Goal: Transaction & Acquisition: Purchase product/service

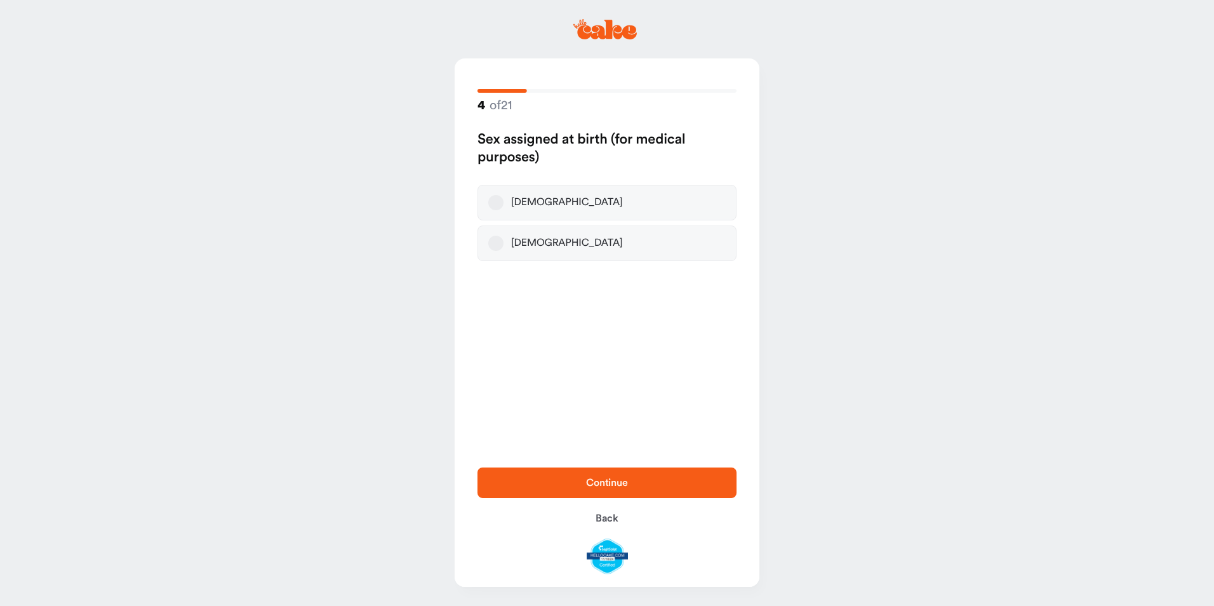
click at [494, 204] on button "[DEMOGRAPHIC_DATA]" at bounding box center [495, 202] width 15 height 15
click at [599, 477] on span "Continue" at bounding box center [607, 482] width 218 height 15
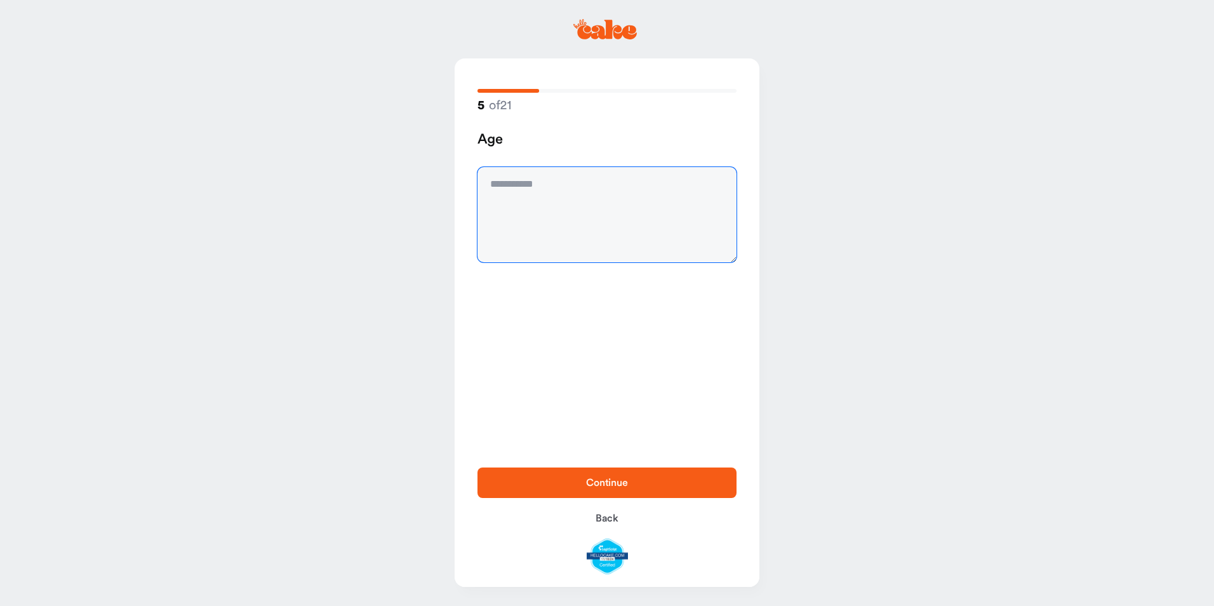
click at [559, 194] on textarea at bounding box center [606, 214] width 259 height 95
type textarea "**"
click at [632, 480] on span "Continue" at bounding box center [607, 482] width 218 height 15
click at [522, 195] on textarea at bounding box center [606, 214] width 259 height 95
type textarea "****"
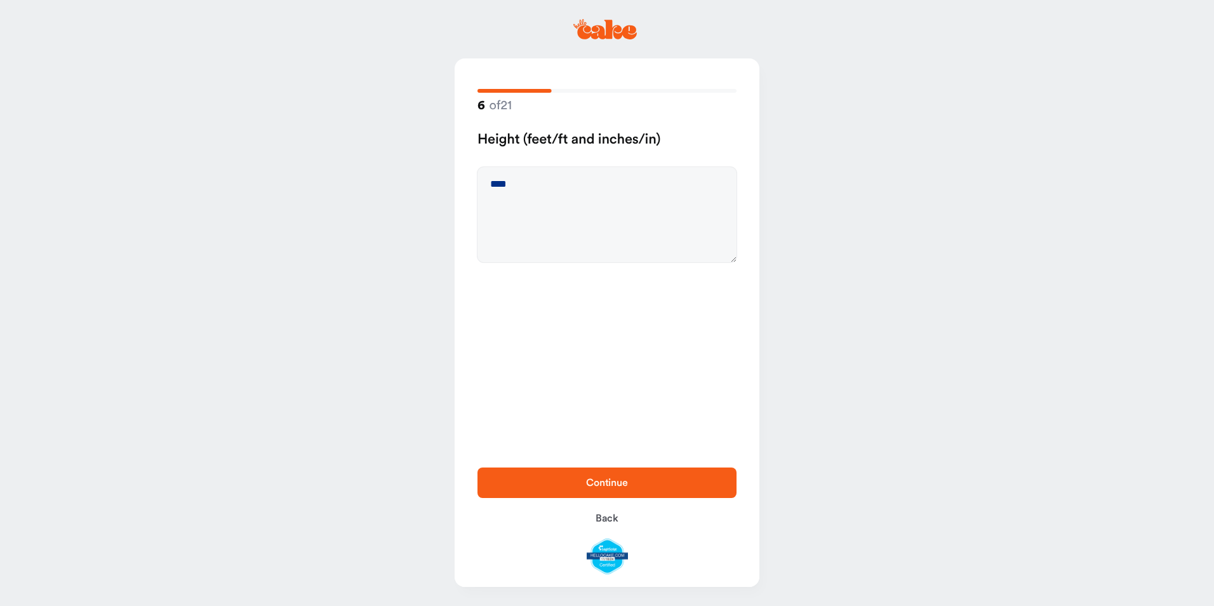
click at [622, 480] on span "Continue" at bounding box center [607, 482] width 42 height 10
click at [507, 184] on textarea at bounding box center [606, 214] width 259 height 95
type textarea "***"
click at [621, 487] on span "Continue" at bounding box center [607, 482] width 42 height 10
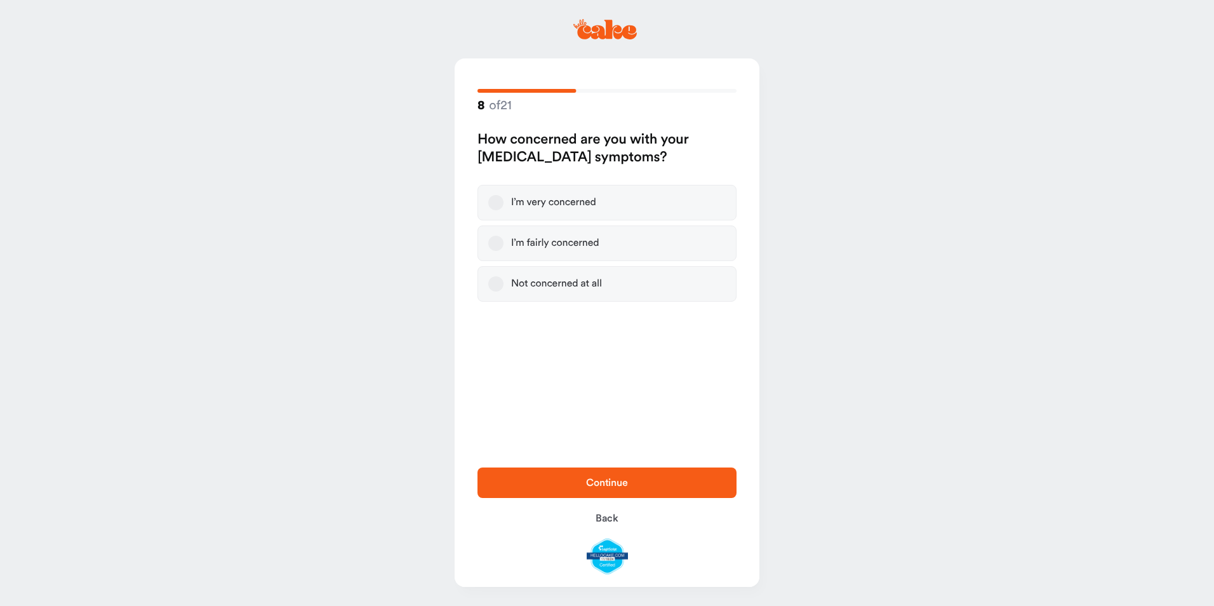
click at [494, 246] on button "I’m fairly concerned" at bounding box center [495, 242] width 15 height 15
click at [567, 482] on span "Continue" at bounding box center [607, 482] width 218 height 15
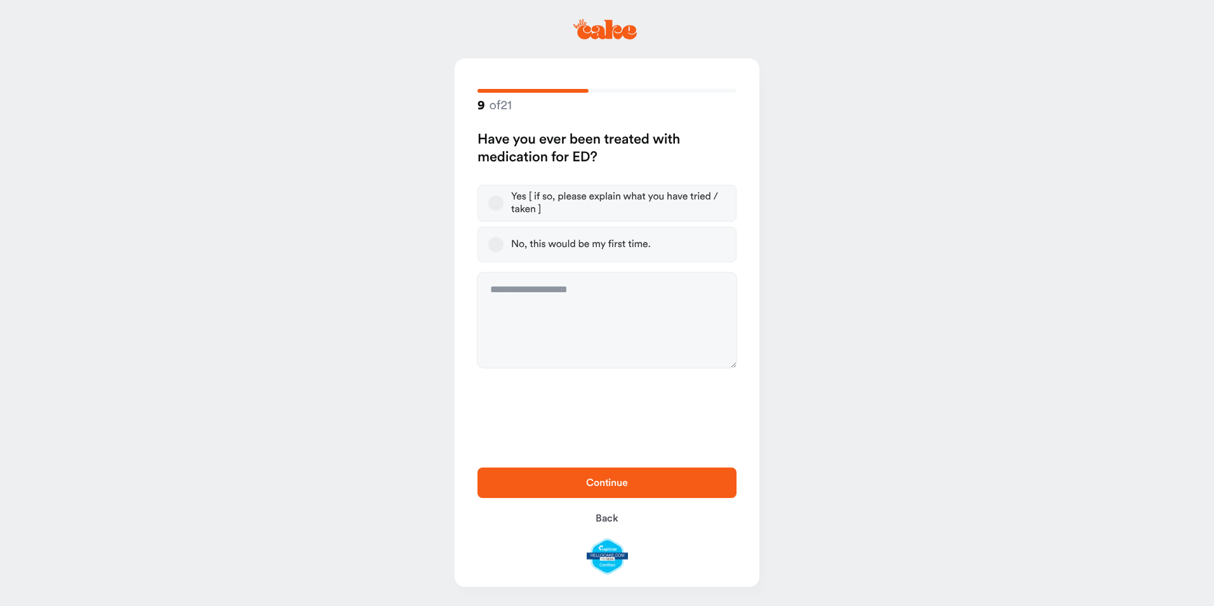
click at [497, 201] on button "Yes [ if so, please explain what you have tried / taken ]" at bounding box center [495, 202] width 15 height 15
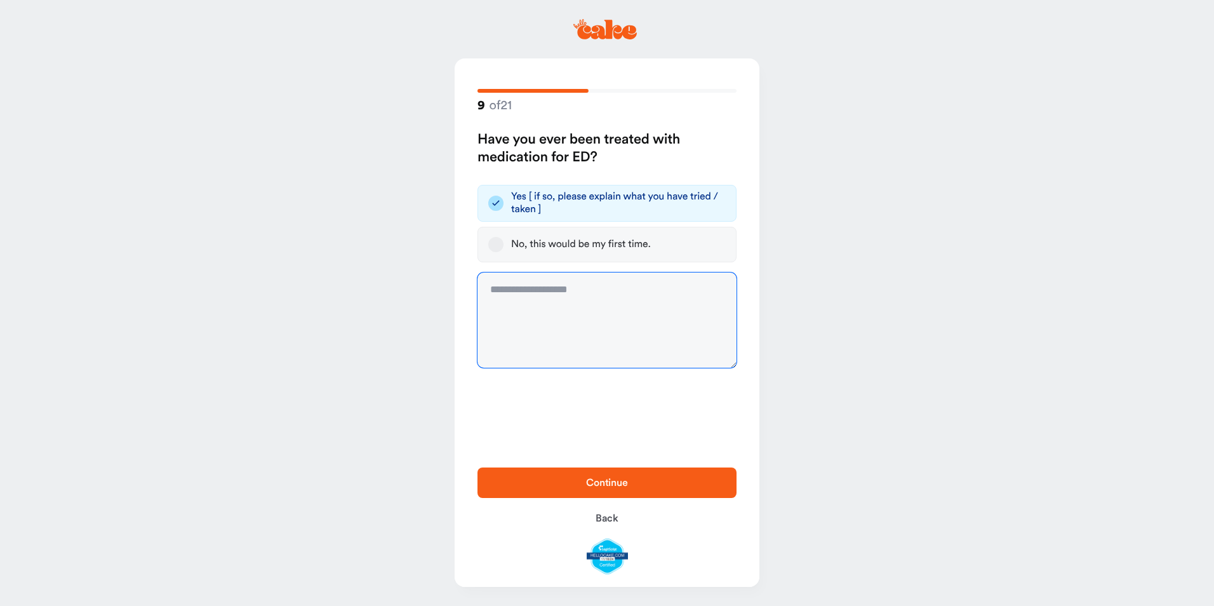
click at [536, 304] on textarea at bounding box center [606, 319] width 259 height 95
type textarea "**********"
click at [686, 482] on span "Continue" at bounding box center [607, 482] width 218 height 15
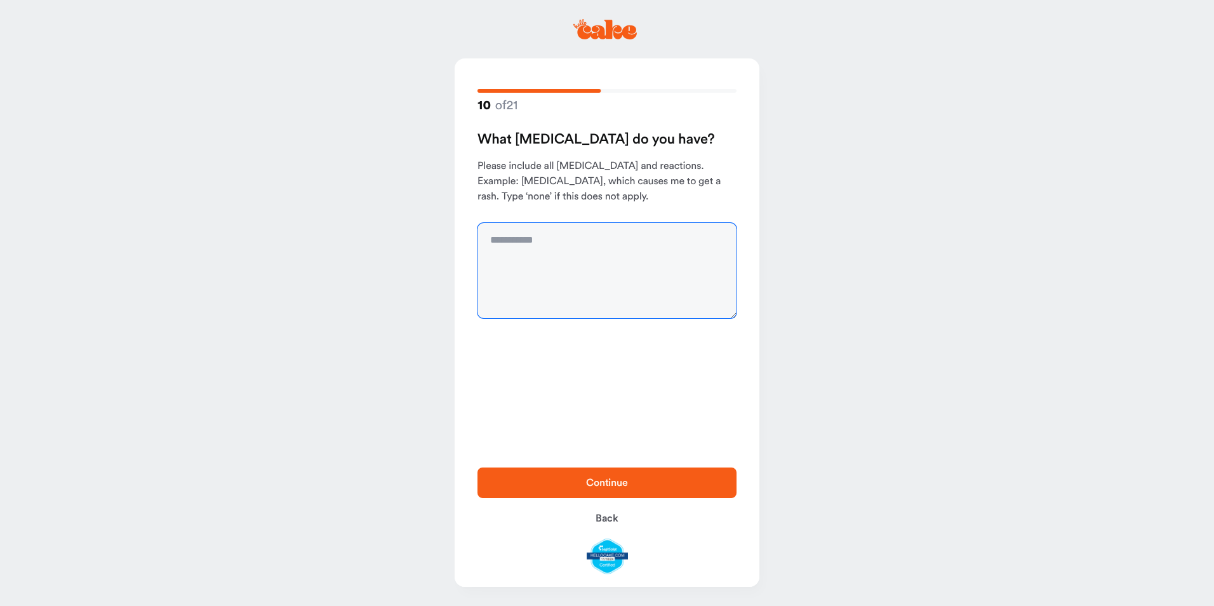
click at [561, 245] on textarea at bounding box center [606, 270] width 259 height 95
type textarea "**********"
click at [621, 481] on span "Continue" at bounding box center [607, 482] width 42 height 10
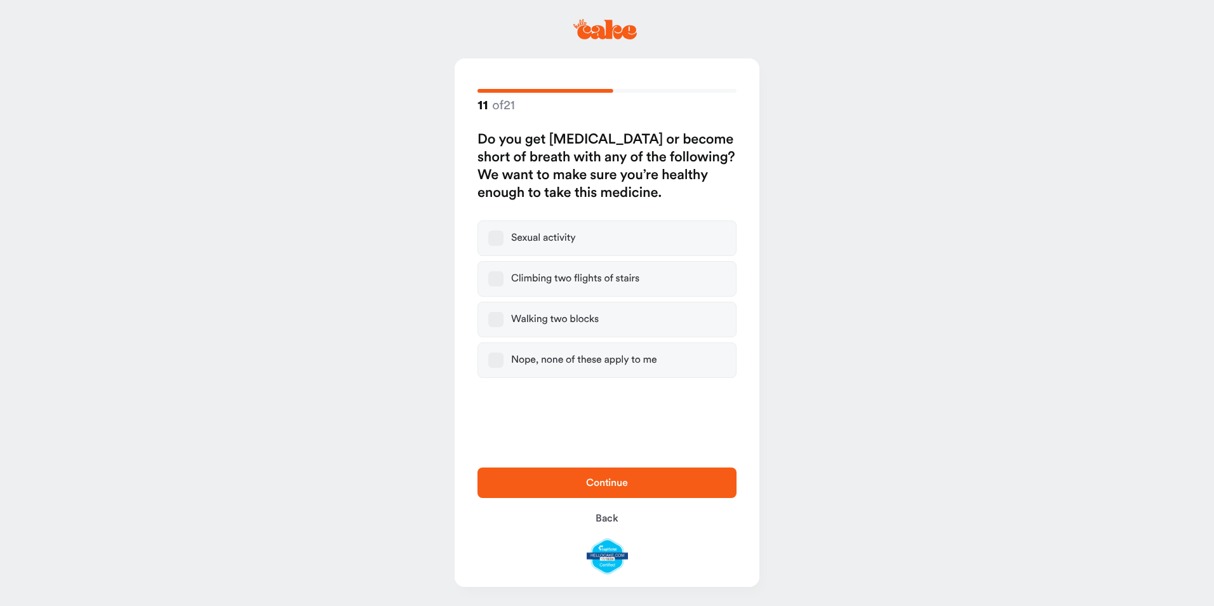
click at [496, 359] on button "Nope, none of these apply to me" at bounding box center [495, 359] width 15 height 15
click at [591, 487] on span "Continue" at bounding box center [607, 482] width 218 height 15
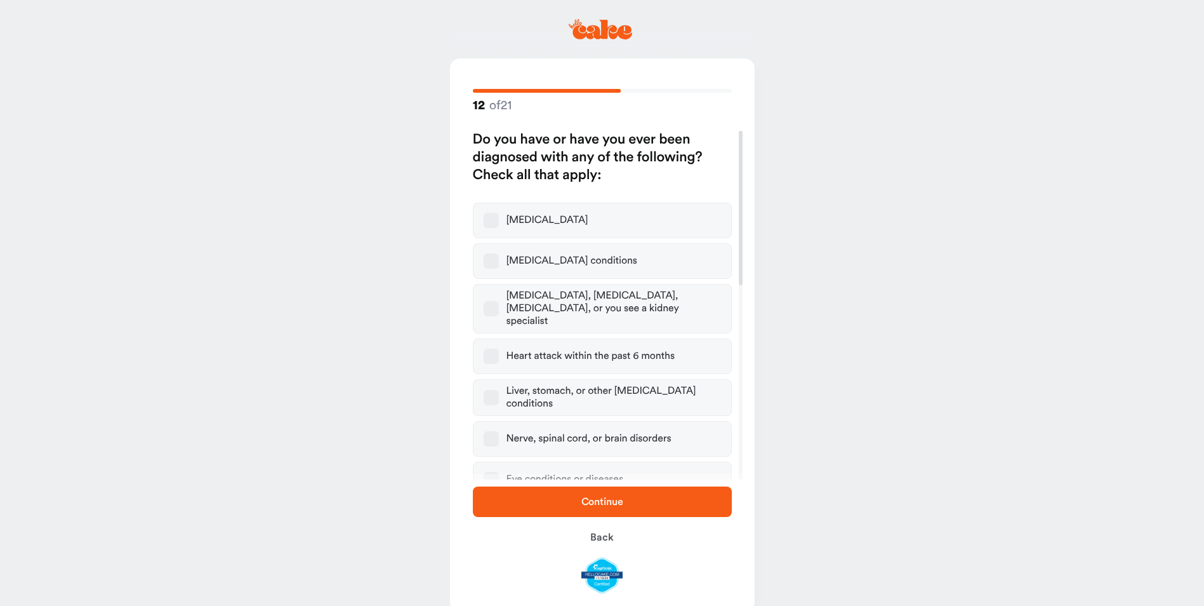
click at [485, 472] on button "Eye conditions or diseases" at bounding box center [491, 479] width 15 height 15
click at [554, 500] on span "Continue" at bounding box center [602, 501] width 218 height 15
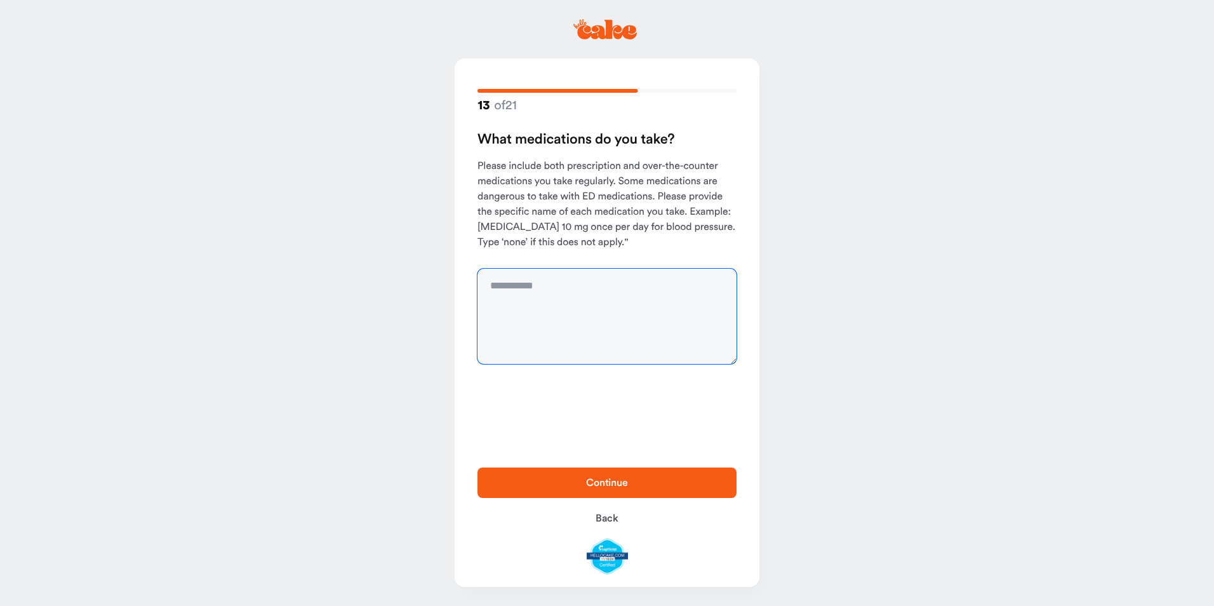
click at [504, 287] on textarea at bounding box center [606, 315] width 259 height 95
type textarea "**********"
click at [611, 489] on span "Continue" at bounding box center [607, 482] width 218 height 15
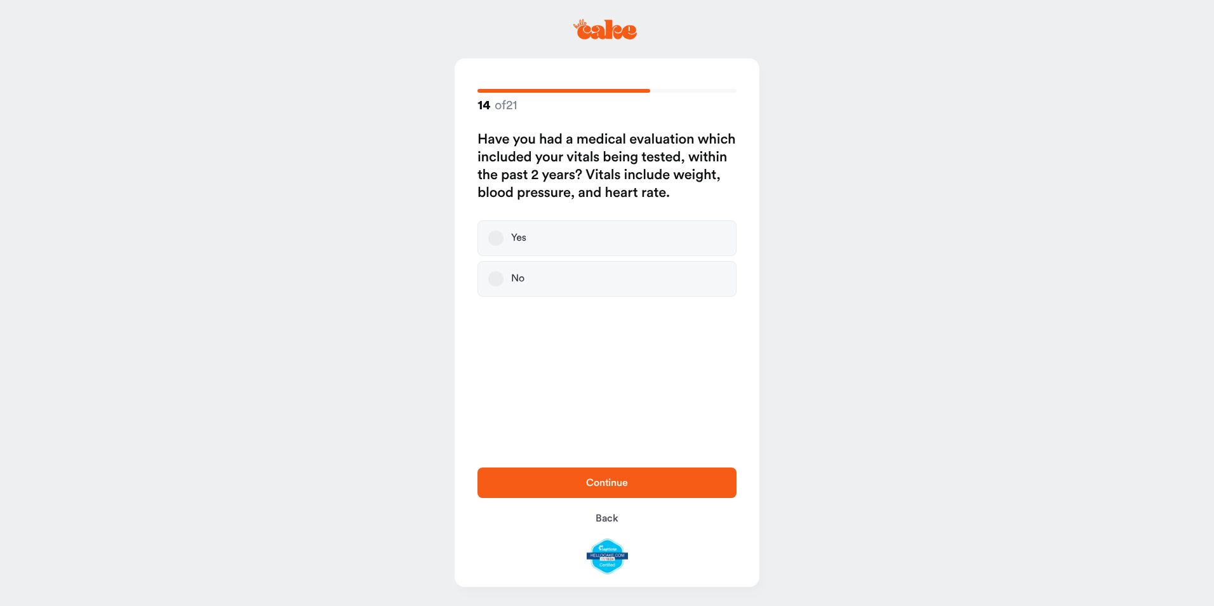
click at [495, 238] on button "Yes" at bounding box center [495, 237] width 15 height 15
click at [613, 487] on span "Continue" at bounding box center [607, 482] width 42 height 10
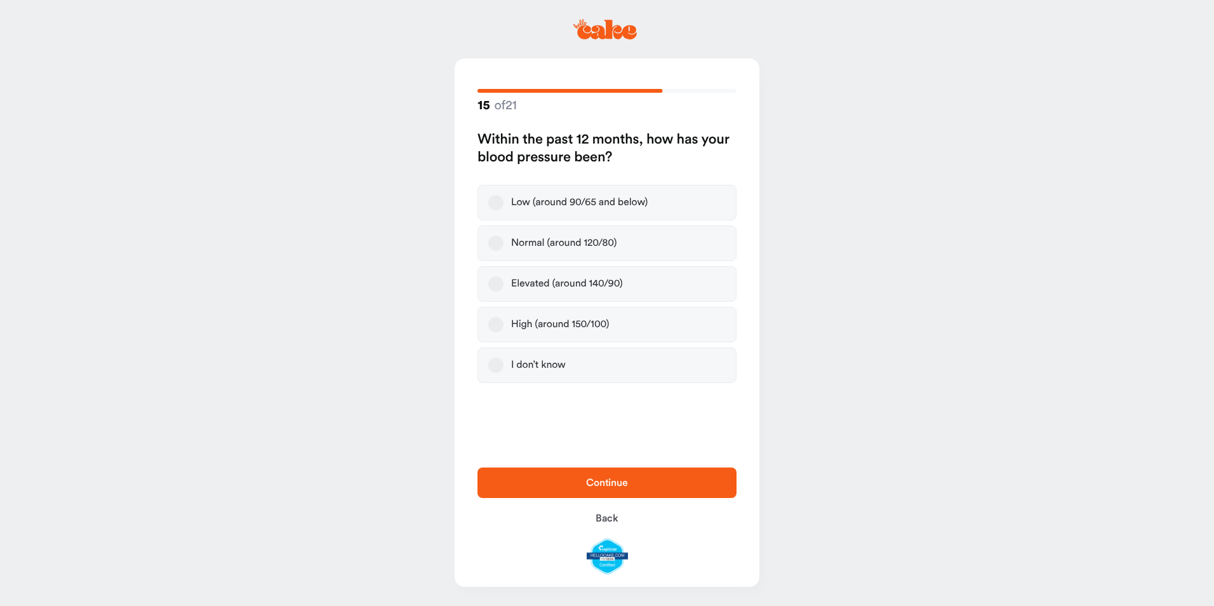
click at [496, 239] on button "Normal (around 120/80)" at bounding box center [495, 242] width 15 height 15
click at [498, 284] on button "Elevated (around 140/90)" at bounding box center [495, 283] width 15 height 15
click at [498, 248] on button "Normal (around 120/80)" at bounding box center [495, 242] width 15 height 15
click at [497, 286] on button "Elevated (around 140/90)" at bounding box center [495, 283] width 15 height 15
click at [503, 247] on label "Normal (around 120/80)" at bounding box center [606, 243] width 259 height 36
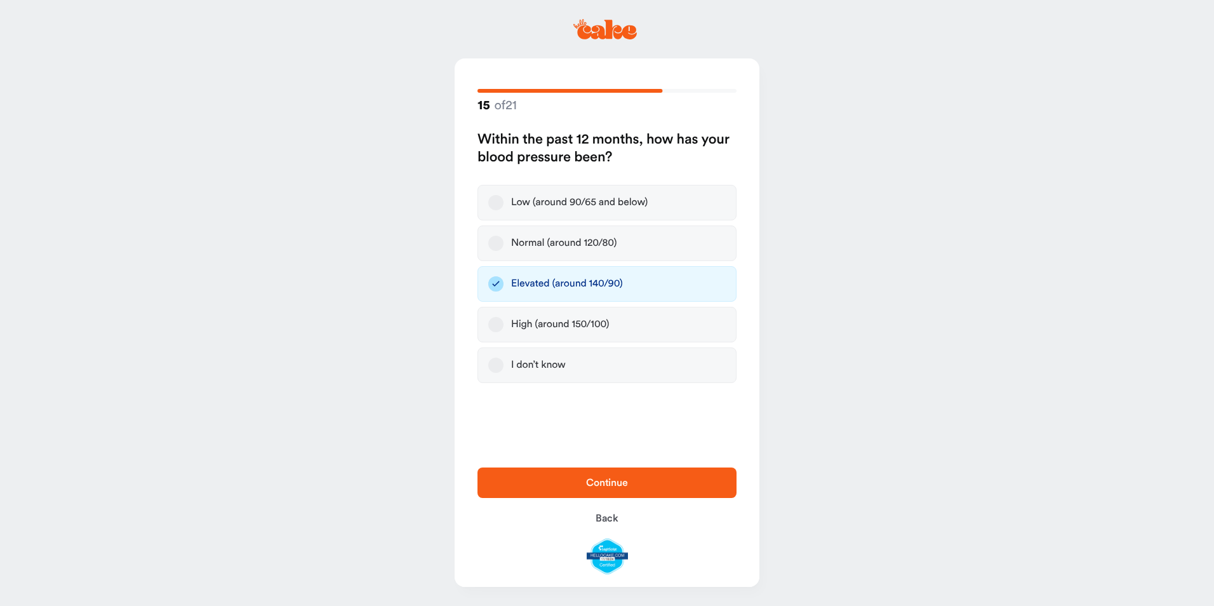
click at [503, 247] on button "Normal (around 120/80)" at bounding box center [495, 242] width 15 height 15
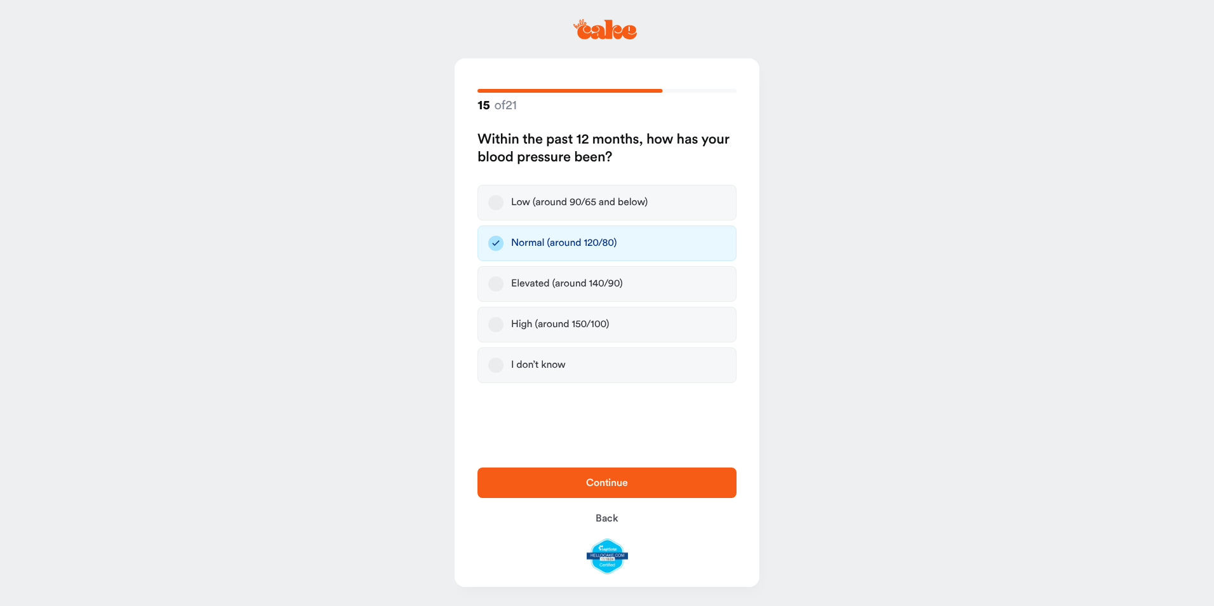
click at [631, 480] on span "Continue" at bounding box center [607, 482] width 218 height 15
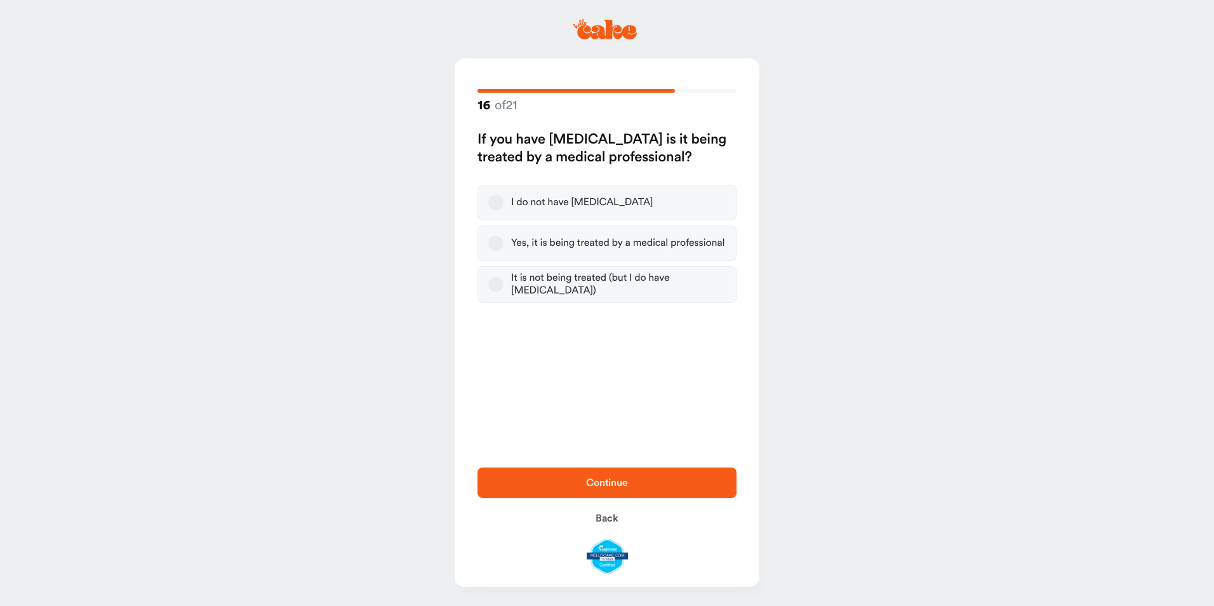
click at [491, 203] on button "I do not have [MEDICAL_DATA]" at bounding box center [495, 202] width 15 height 15
click at [602, 491] on button "Continue" at bounding box center [606, 482] width 259 height 30
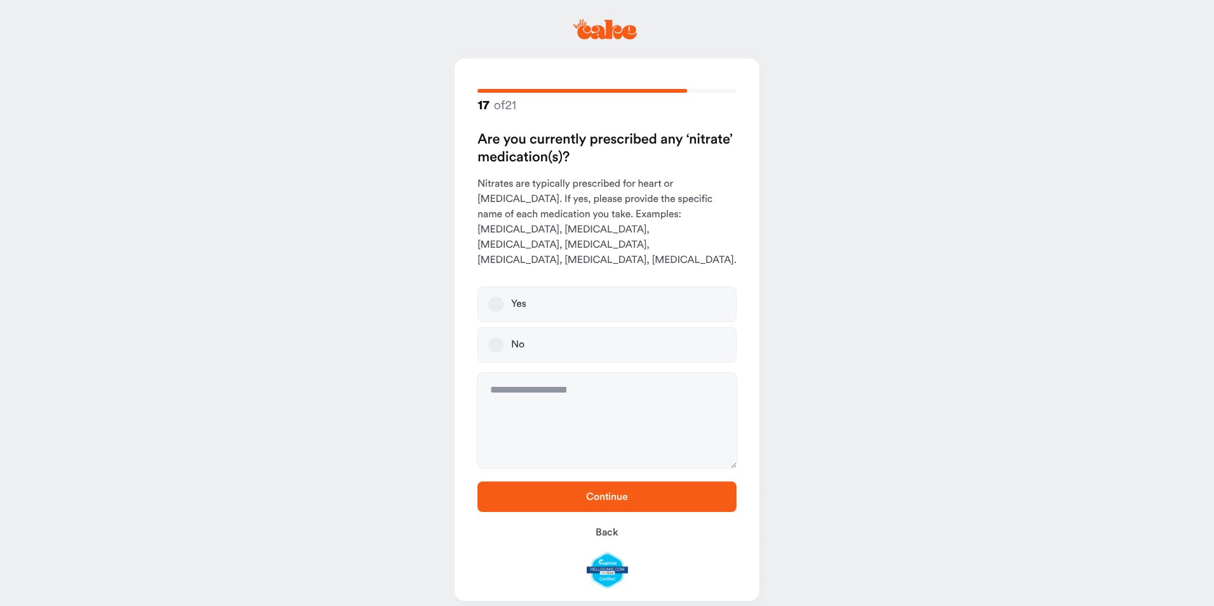
click at [498, 337] on button "No" at bounding box center [495, 344] width 15 height 15
click at [607, 491] on span "Continue" at bounding box center [607, 496] width 42 height 10
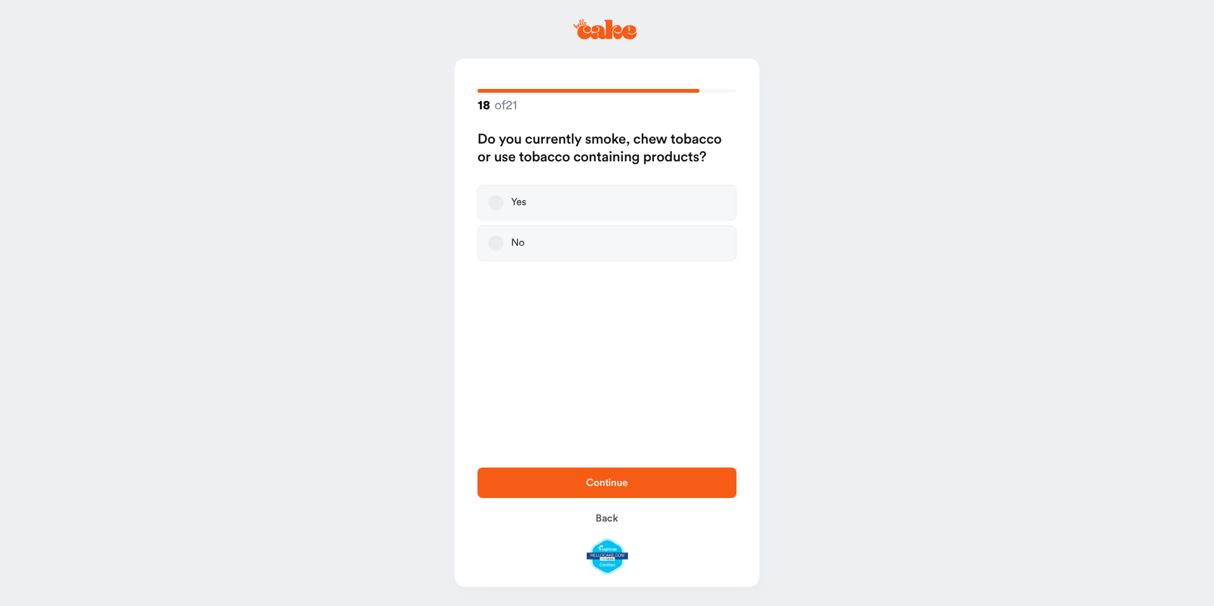
click at [496, 202] on button "Yes" at bounding box center [495, 202] width 15 height 15
click at [621, 489] on span "Continue" at bounding box center [607, 482] width 218 height 15
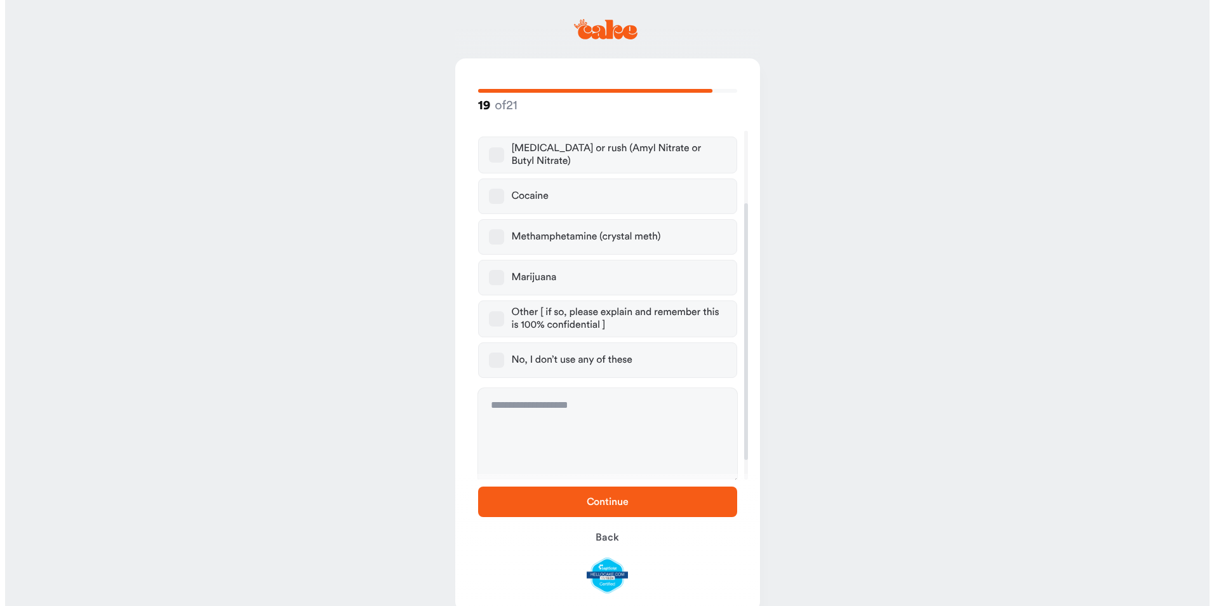
scroll to position [125, 0]
click at [487, 350] on button "No, I don’t use any of these" at bounding box center [491, 356] width 15 height 15
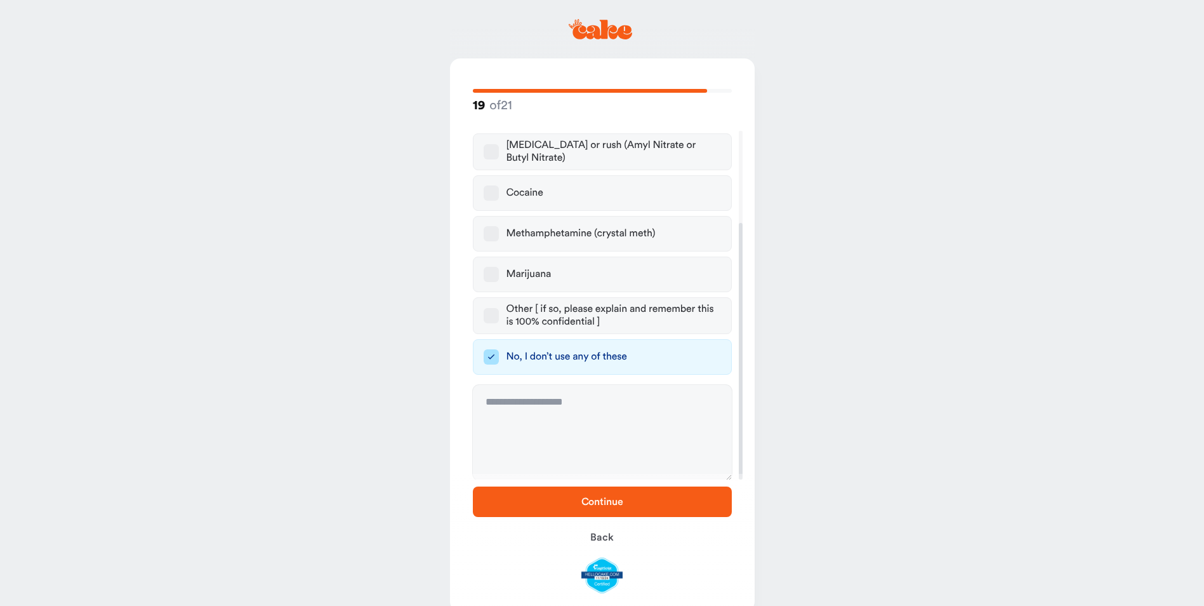
click at [612, 511] on button "Continue" at bounding box center [602, 501] width 259 height 30
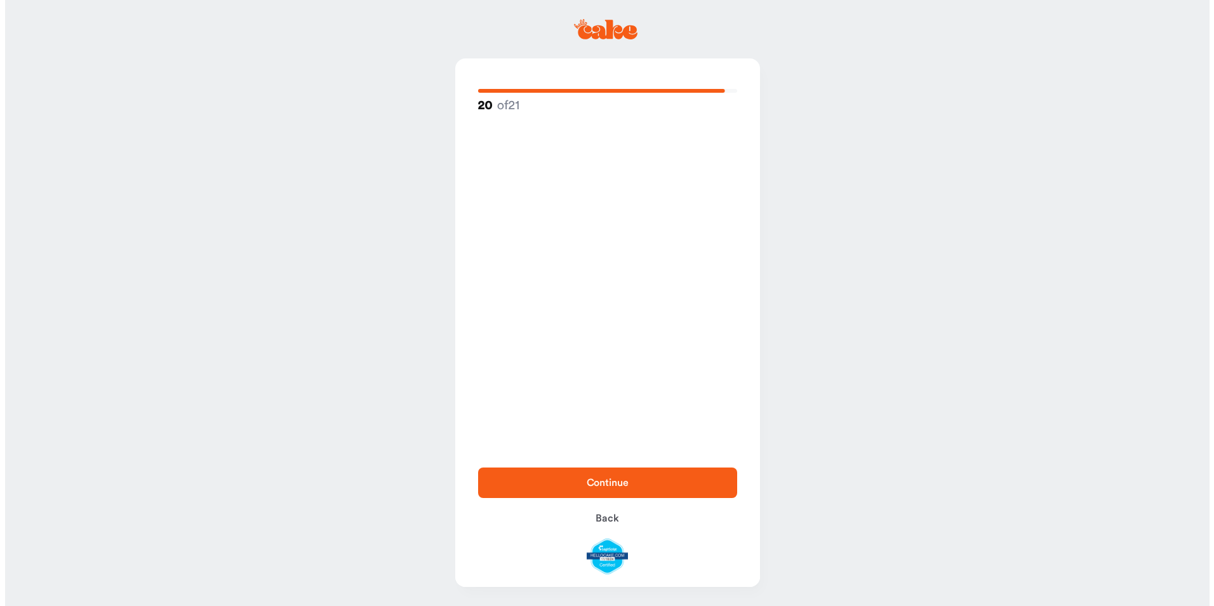
scroll to position [0, 0]
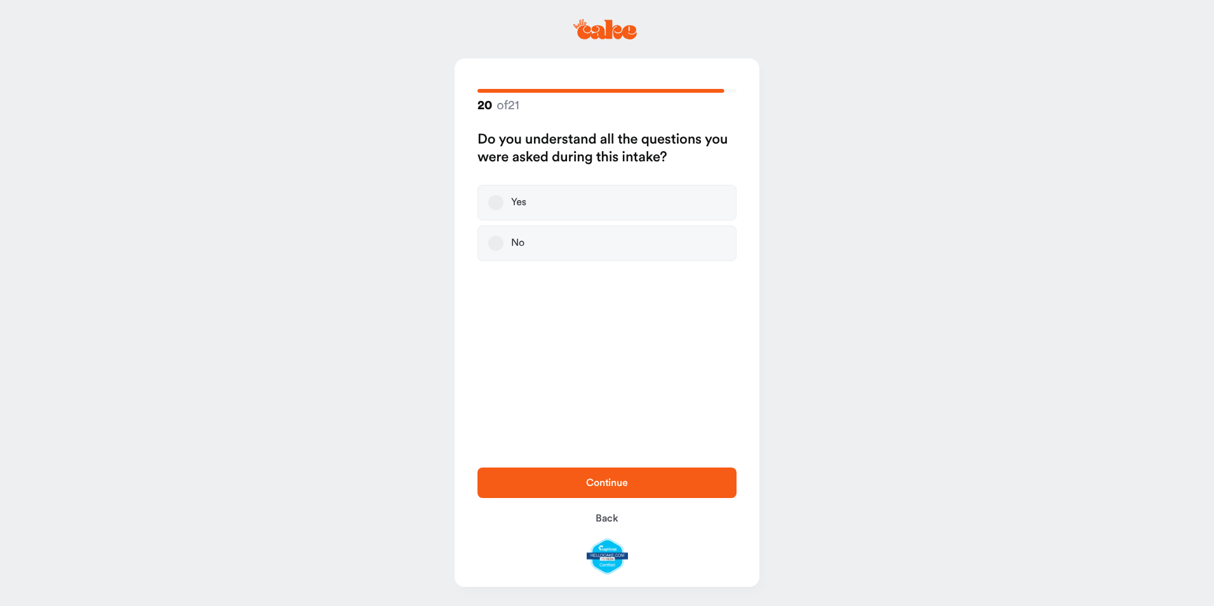
click at [491, 204] on button "Yes" at bounding box center [495, 202] width 15 height 15
click at [644, 489] on span "Continue" at bounding box center [607, 482] width 218 height 15
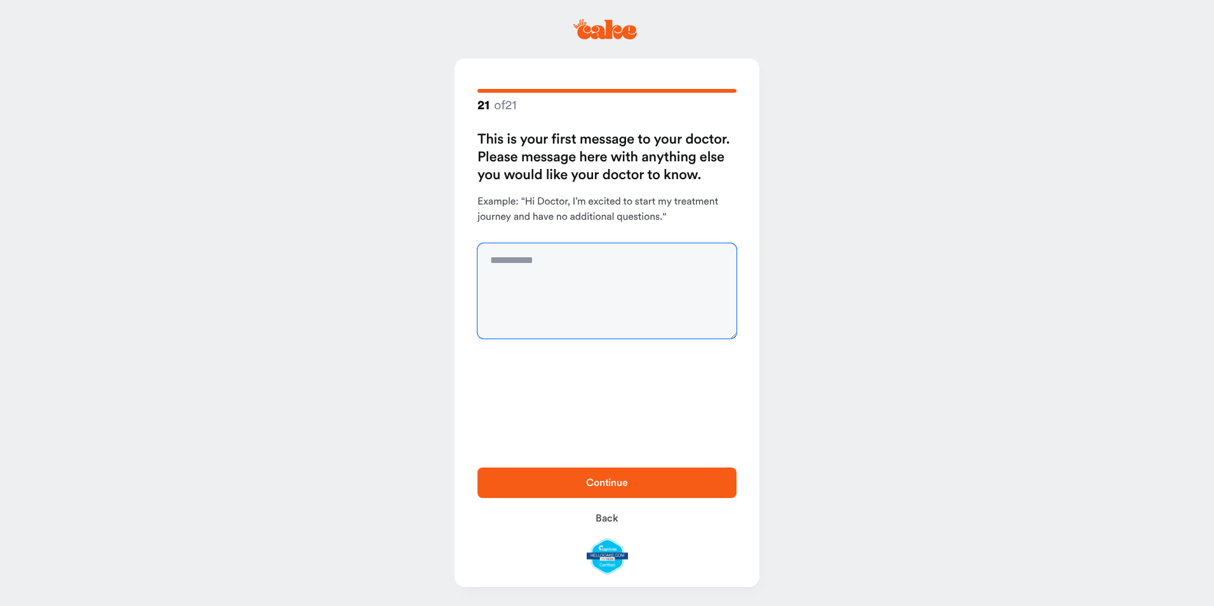
click at [531, 261] on textarea at bounding box center [606, 290] width 259 height 95
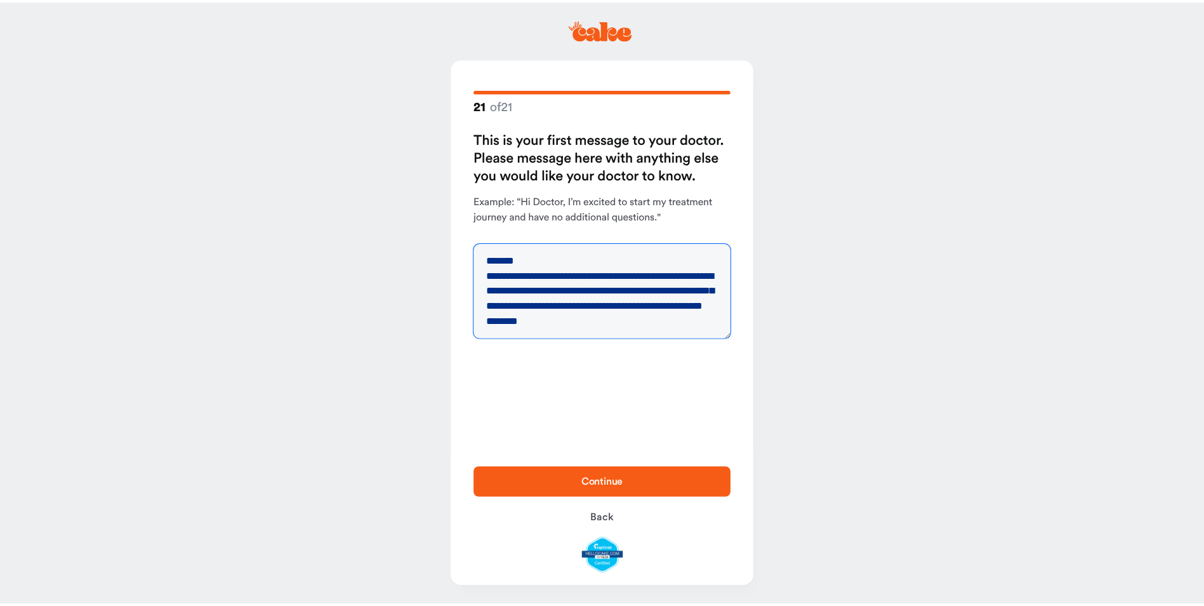
scroll to position [19, 0]
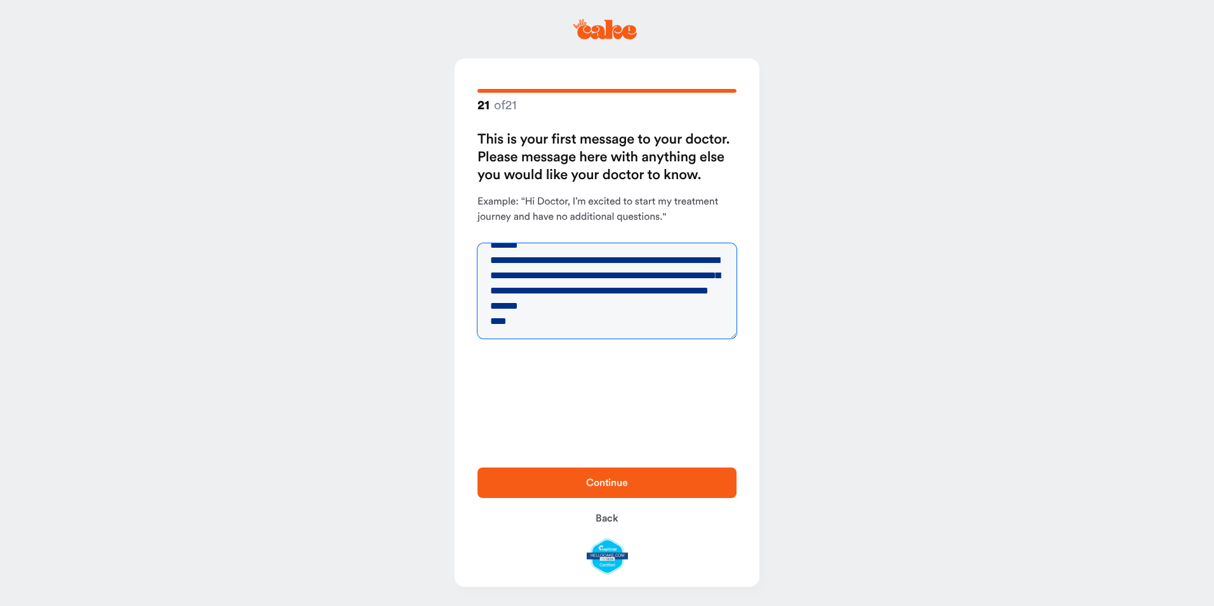
type textarea "**********"
click at [604, 480] on span "Continue" at bounding box center [607, 482] width 42 height 10
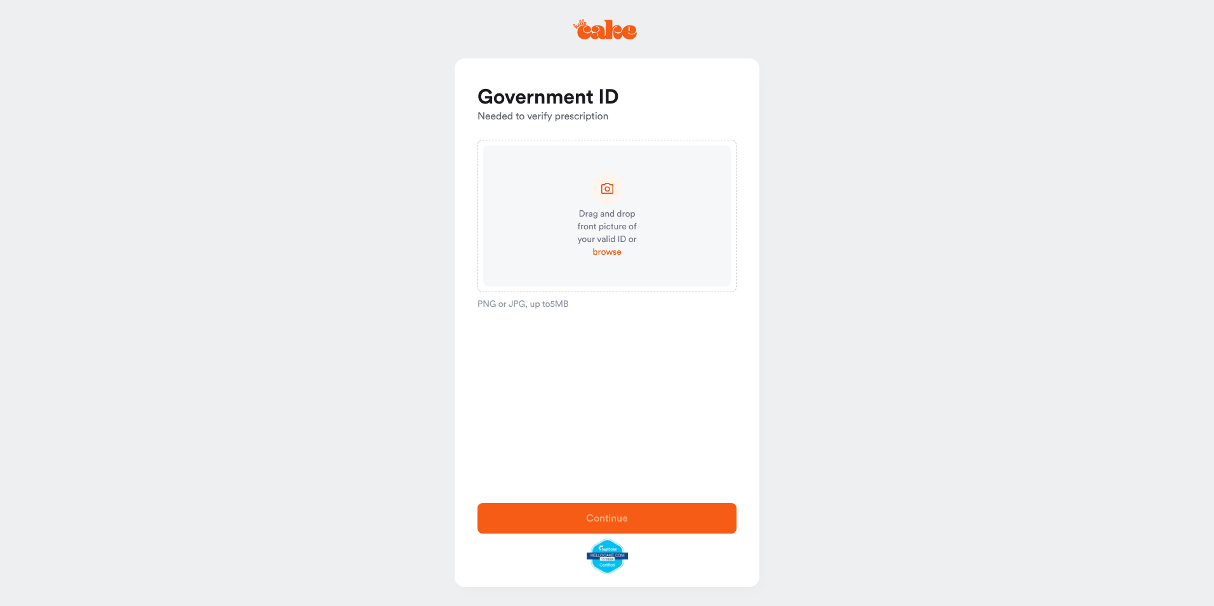
click at [614, 254] on span "browse" at bounding box center [606, 252] width 29 height 13
click at [627, 521] on span "Continue" at bounding box center [607, 518] width 42 height 10
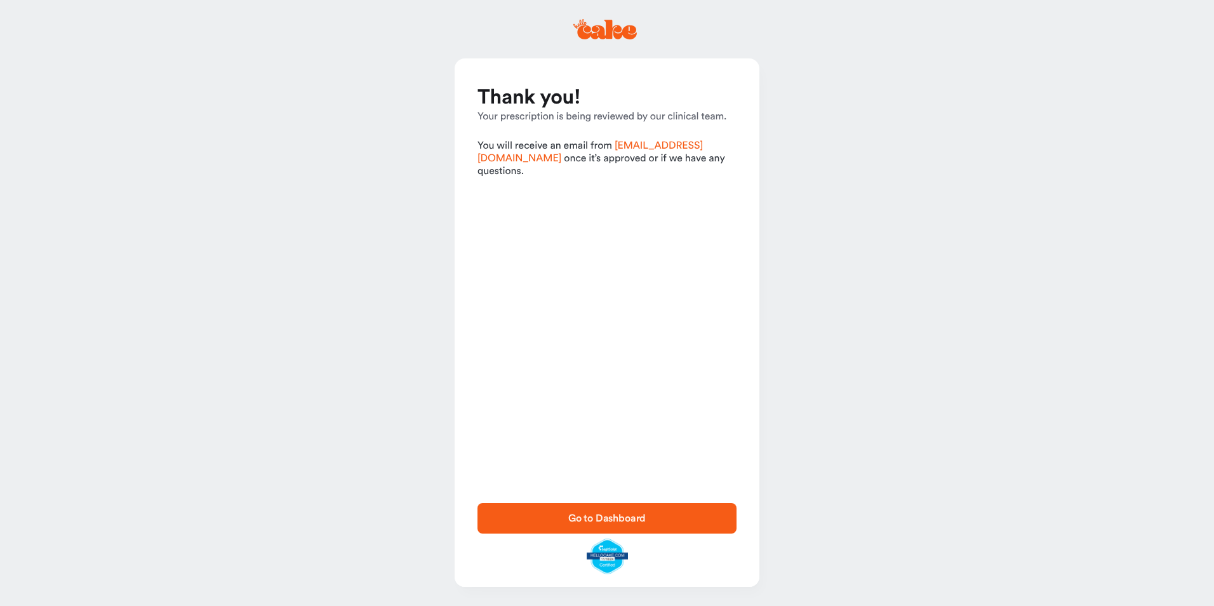
click at [627, 514] on span "Go to Dashboard" at bounding box center [607, 518] width 78 height 10
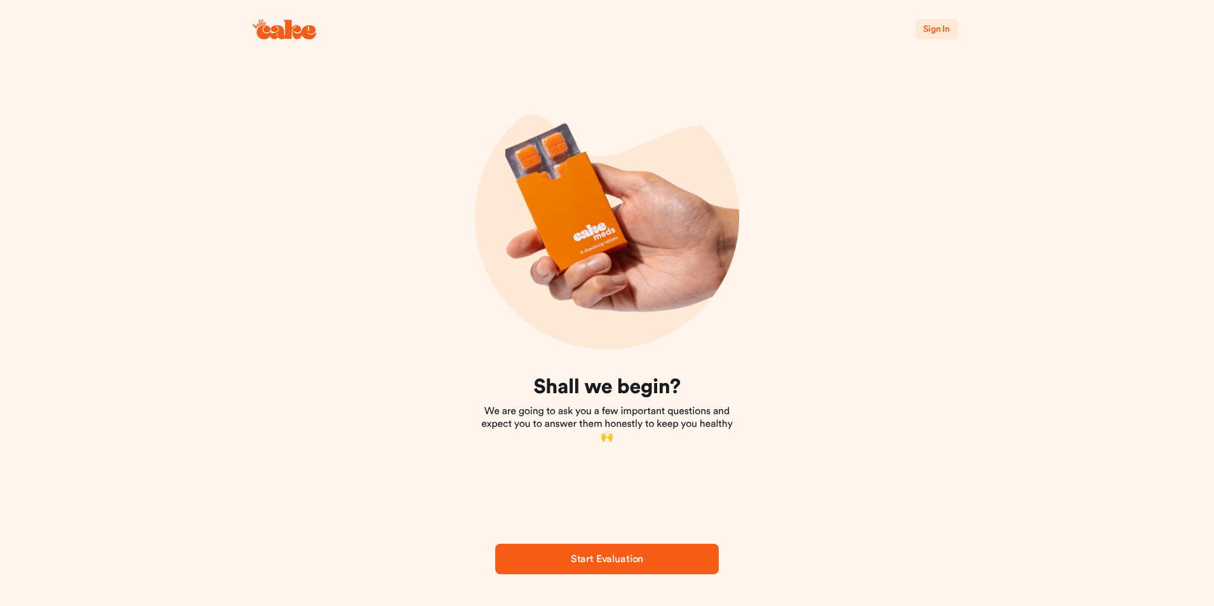
click at [613, 562] on span "Start Evaluation" at bounding box center [607, 558] width 72 height 10
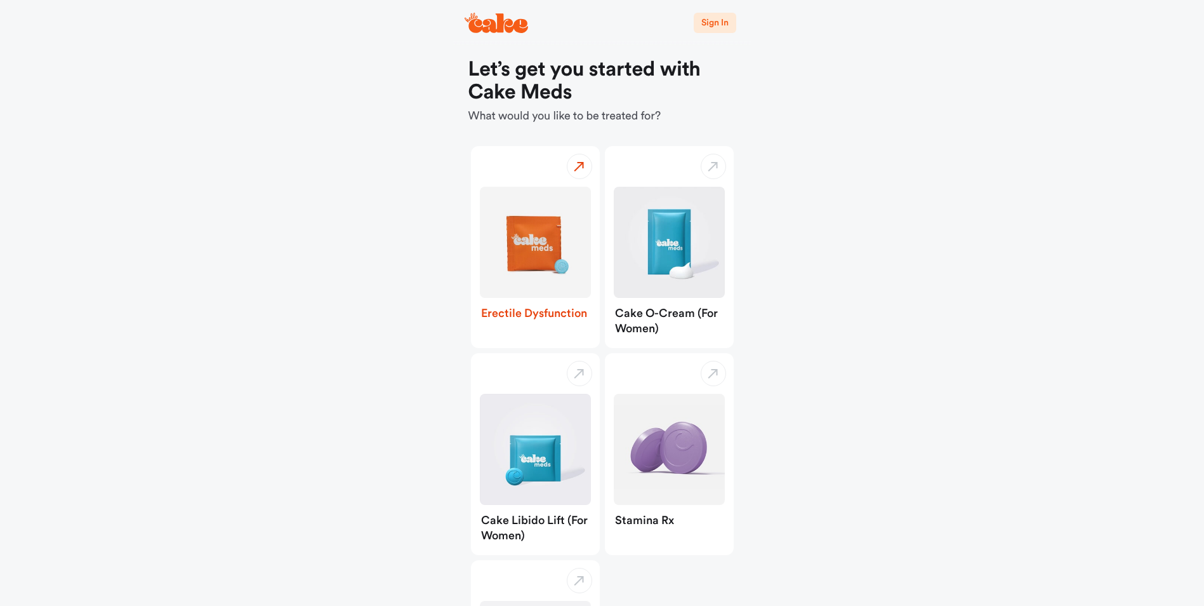
click at [530, 270] on img "button" at bounding box center [535, 242] width 111 height 111
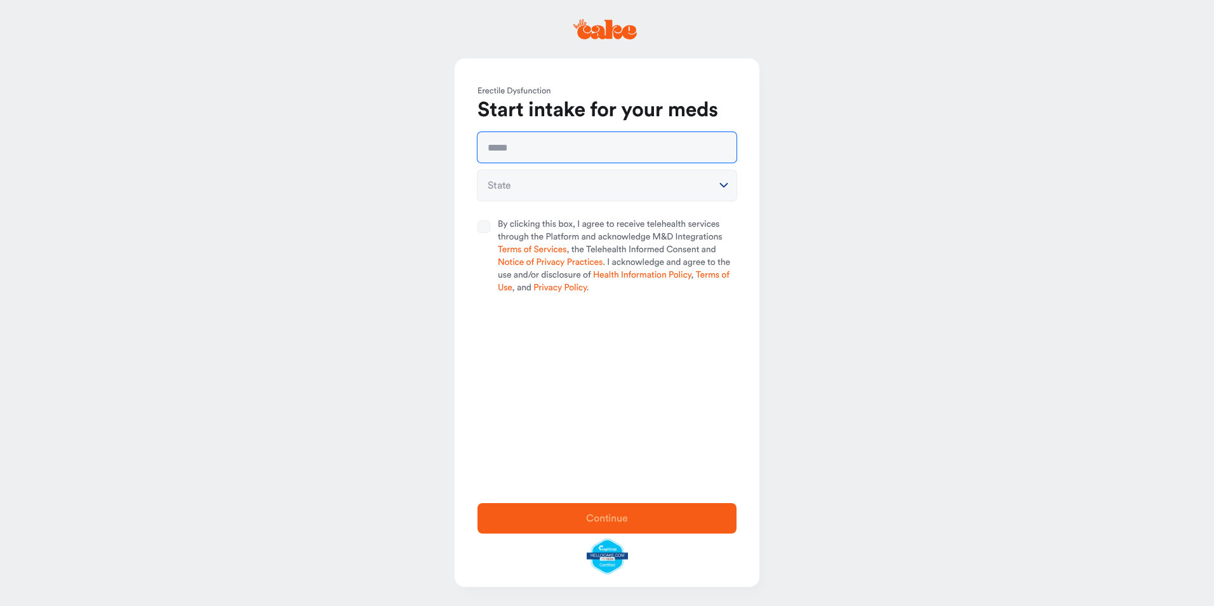
click at [522, 148] on input "text" at bounding box center [606, 147] width 259 height 30
type input "**********"
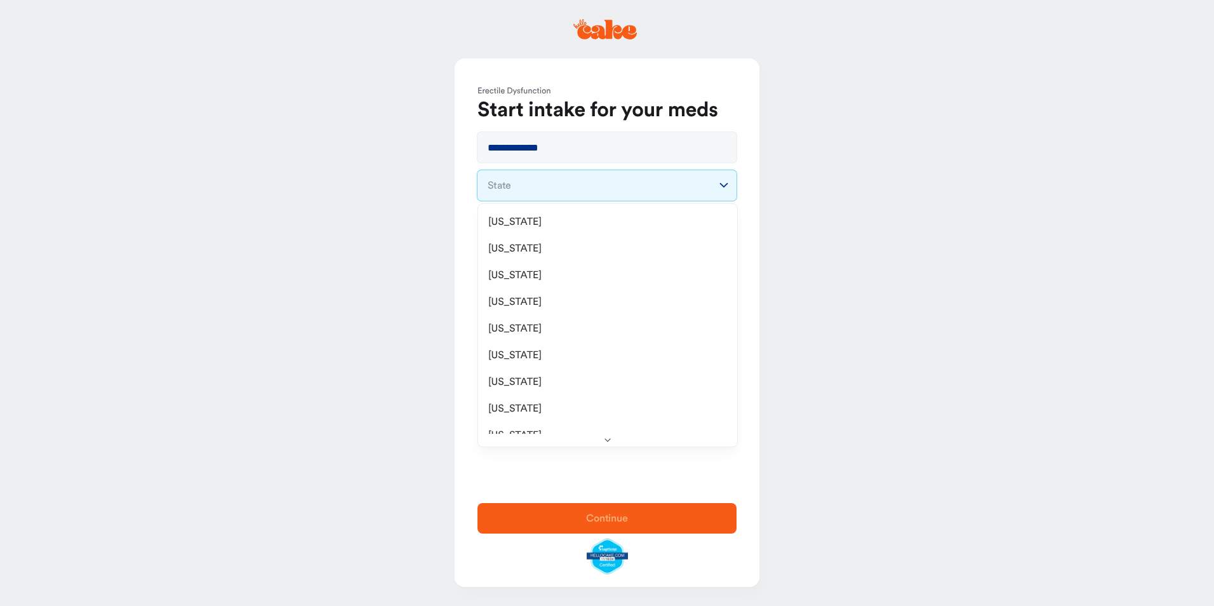
click at [538, 187] on html "**********" at bounding box center [607, 303] width 1214 height 606
select select "**"
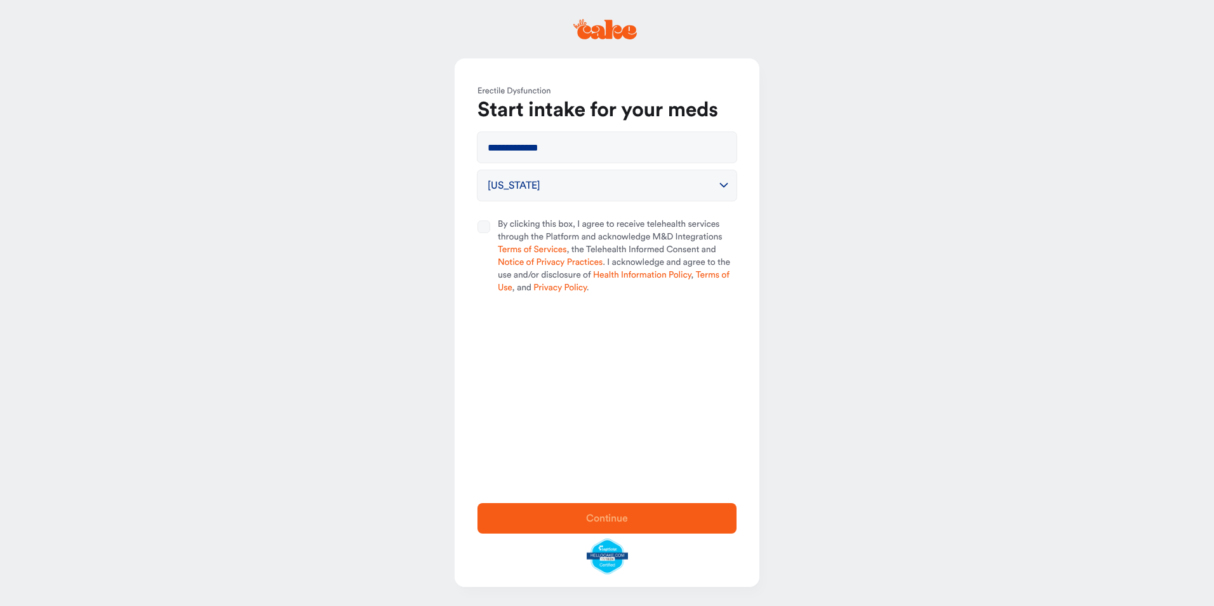
click at [487, 232] on button "By clicking this box, I agree to receive telehealth services through the Platfo…" at bounding box center [483, 226] width 13 height 13
click at [612, 521] on span "Continue" at bounding box center [607, 518] width 42 height 10
click at [673, 22] on link "please login" at bounding box center [676, 24] width 51 height 10
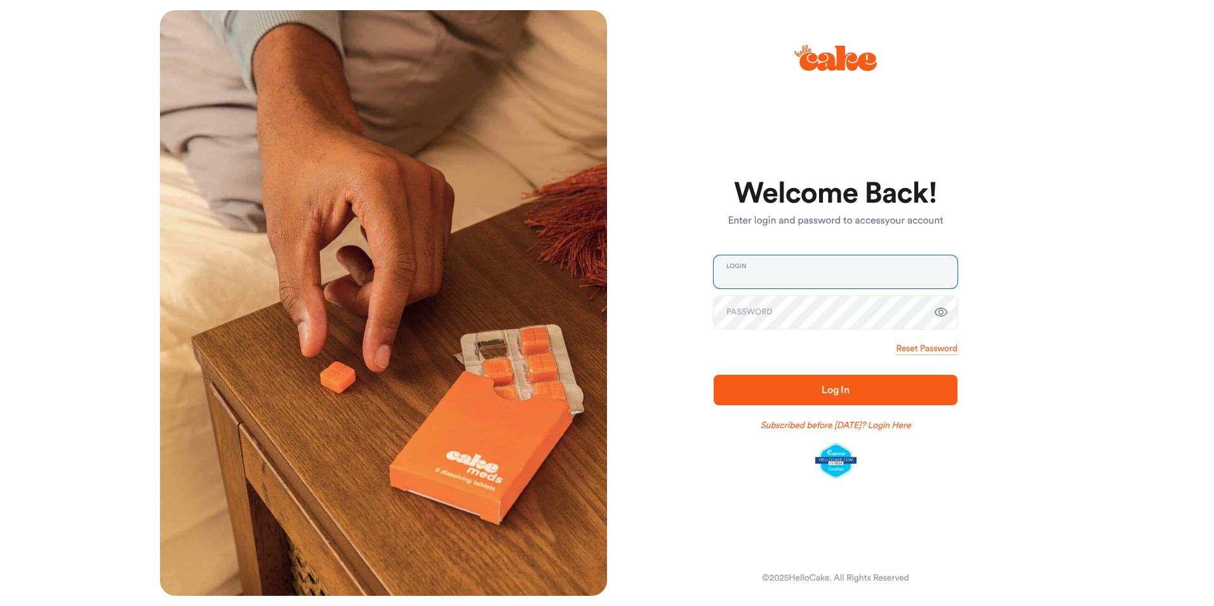
click at [774, 263] on input "email" at bounding box center [835, 271] width 244 height 33
type input "**********"
click at [802, 393] on span "Log In" at bounding box center [835, 389] width 203 height 15
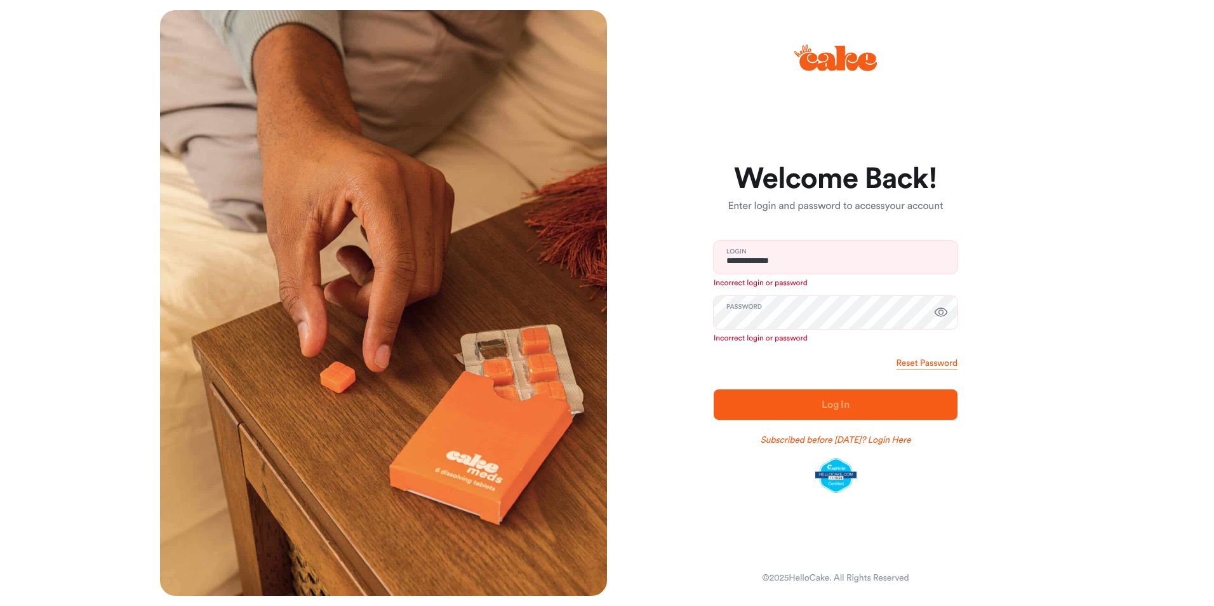
click at [941, 315] on icon "button" at bounding box center [940, 311] width 13 height 9
click at [939, 360] on link "Reset Password" at bounding box center [926, 363] width 61 height 13
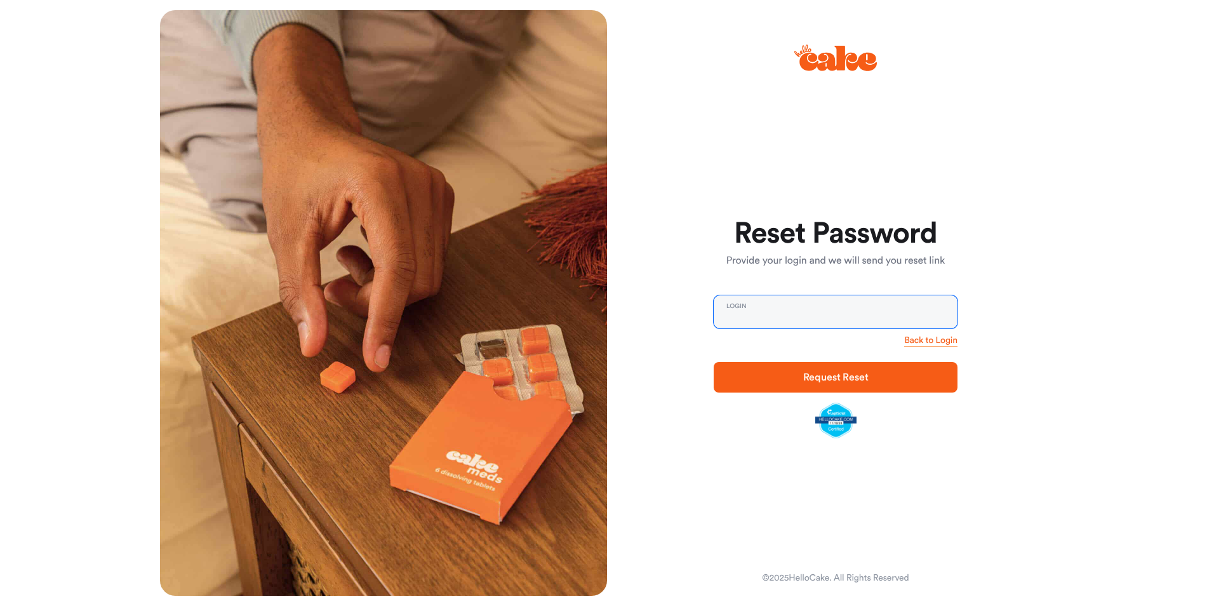
click at [783, 322] on input "email" at bounding box center [835, 311] width 244 height 33
type input "**********"
click at [938, 338] on link "Back to Login" at bounding box center [930, 340] width 53 height 13
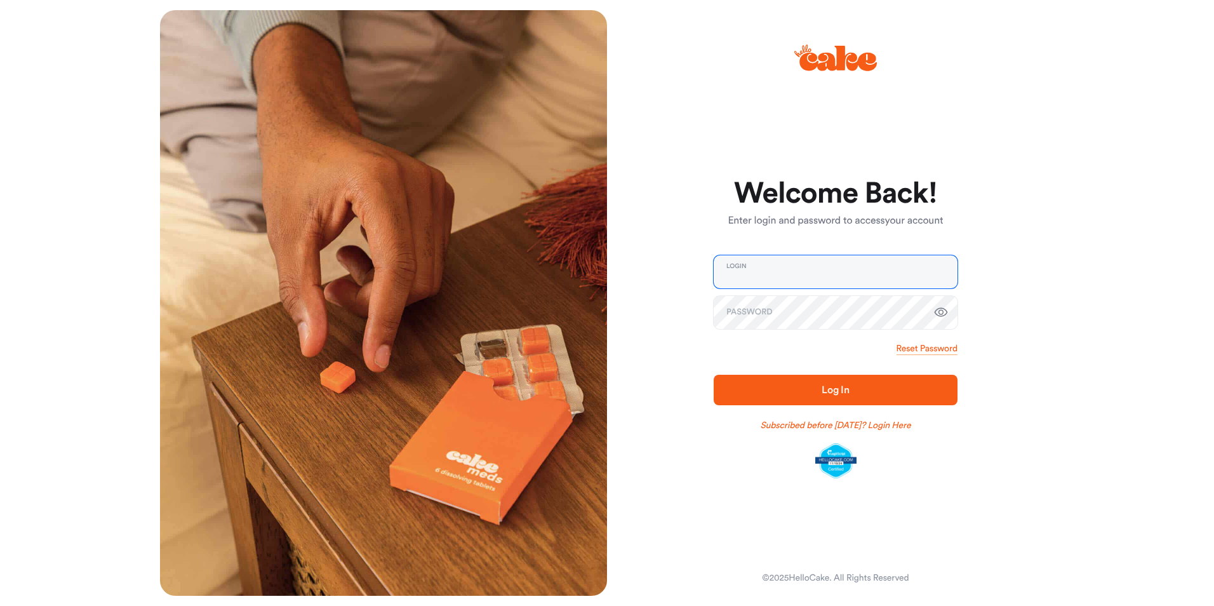
type input "**********"
click at [866, 388] on span "Log In" at bounding box center [835, 389] width 203 height 15
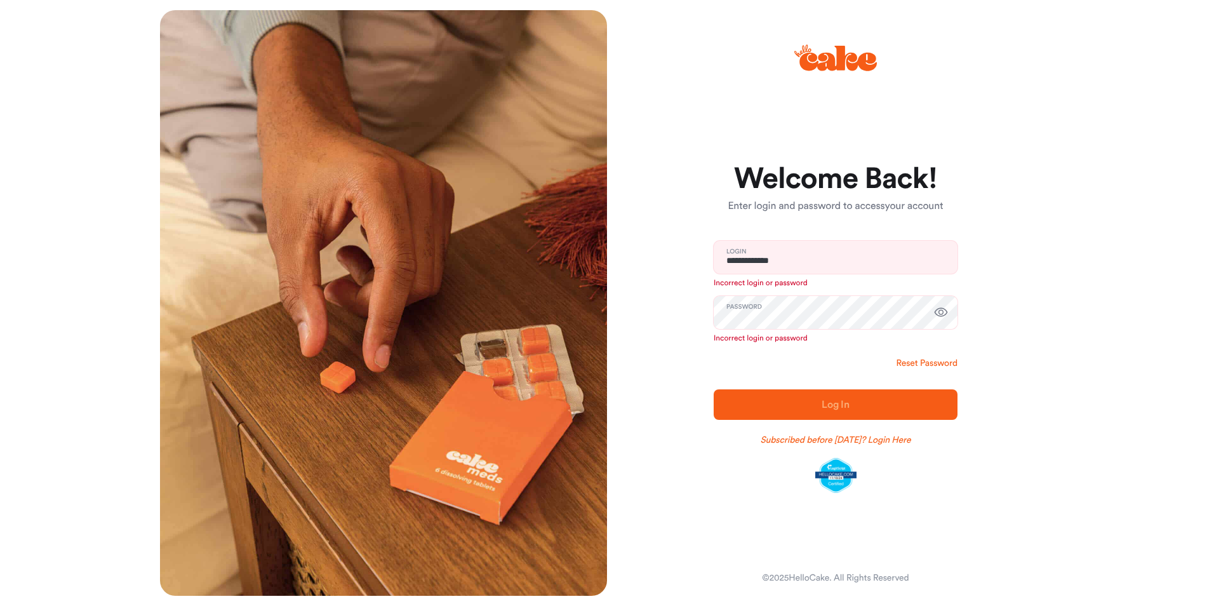
click at [918, 361] on link "Reset Password" at bounding box center [926, 363] width 61 height 13
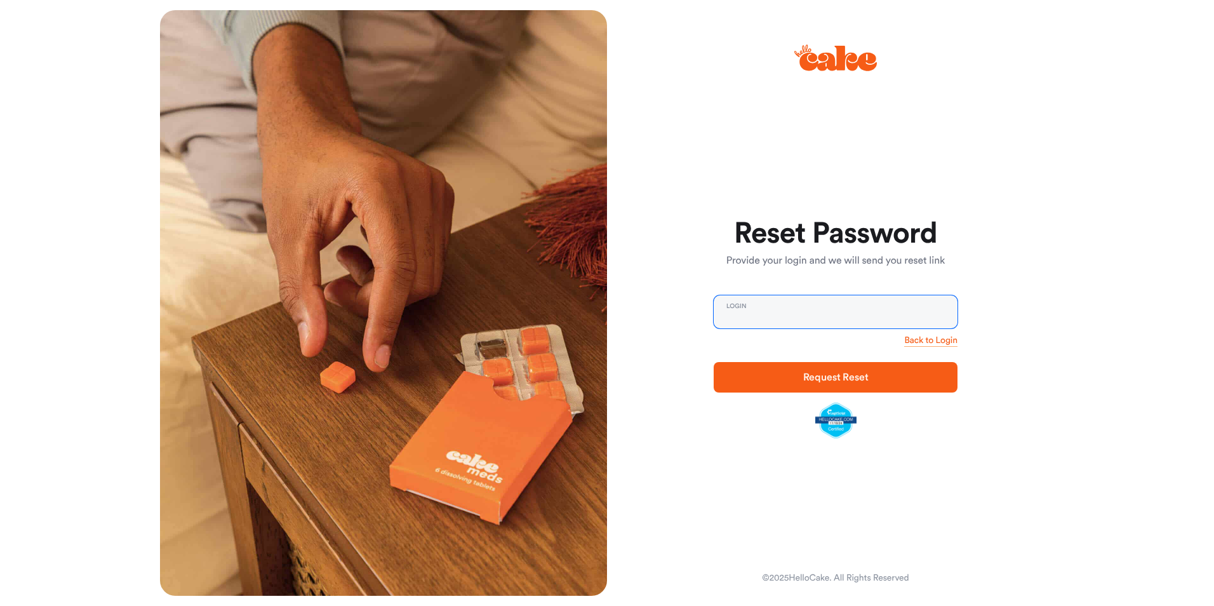
click at [812, 308] on input "email" at bounding box center [835, 311] width 244 height 33
type input "**********"
click at [845, 385] on button "Request Reset" at bounding box center [835, 377] width 244 height 30
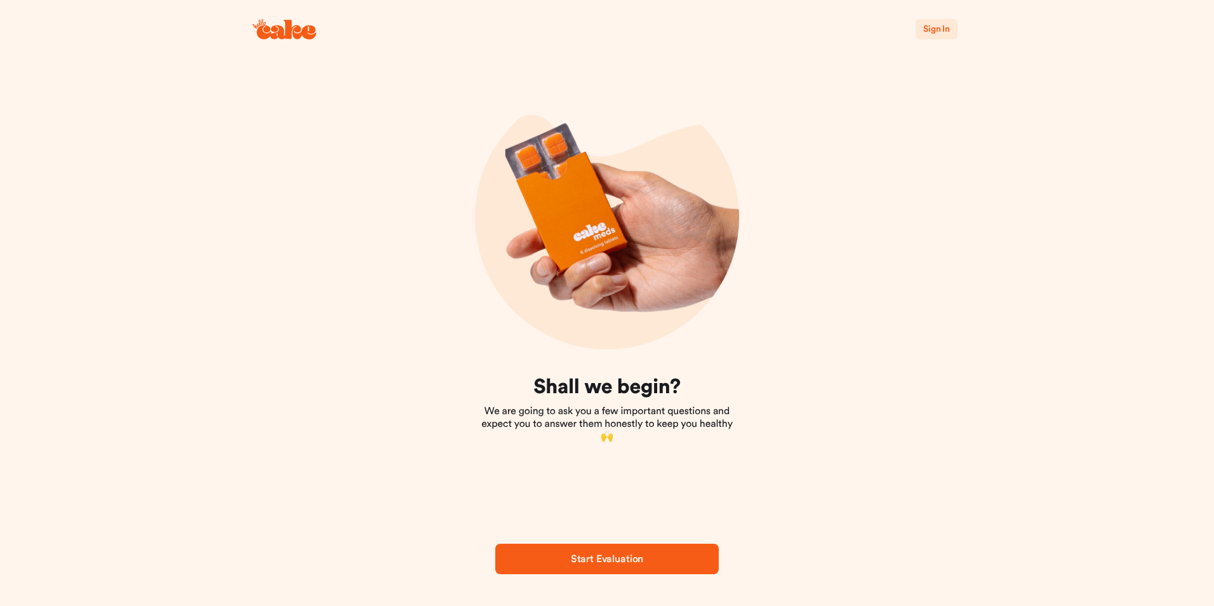
click at [619, 551] on span "Start Evaluation" at bounding box center [606, 558] width 183 height 15
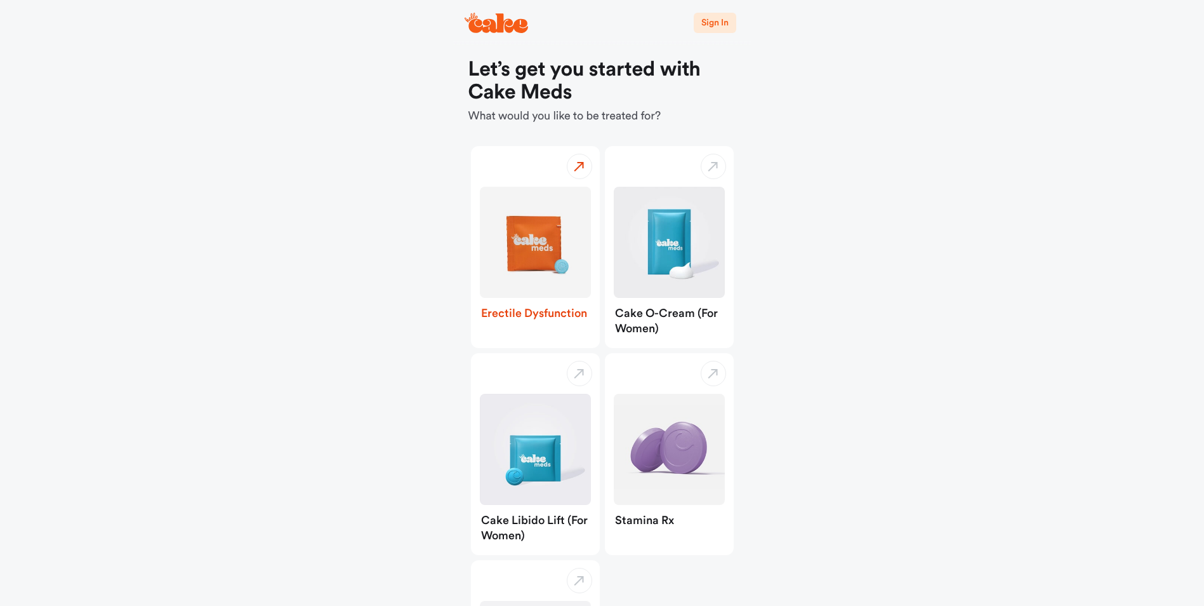
click at [571, 301] on div "Erectile Dysfunction" at bounding box center [535, 315] width 129 height 35
